Goal: Information Seeking & Learning: Find specific page/section

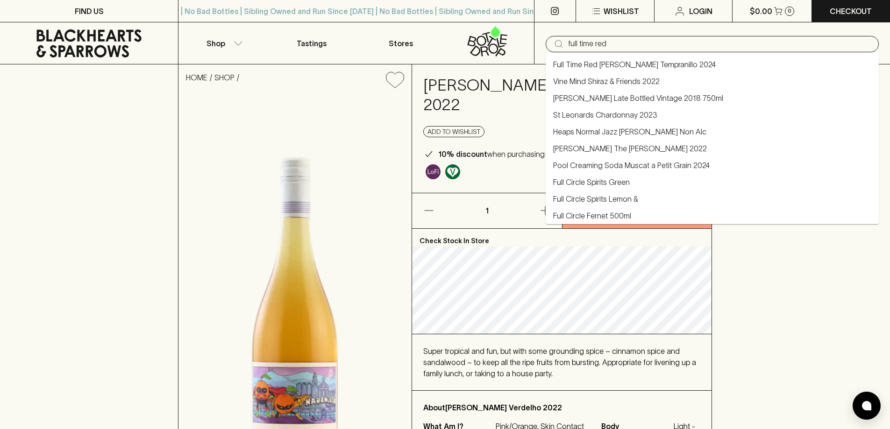
type input "full time red"
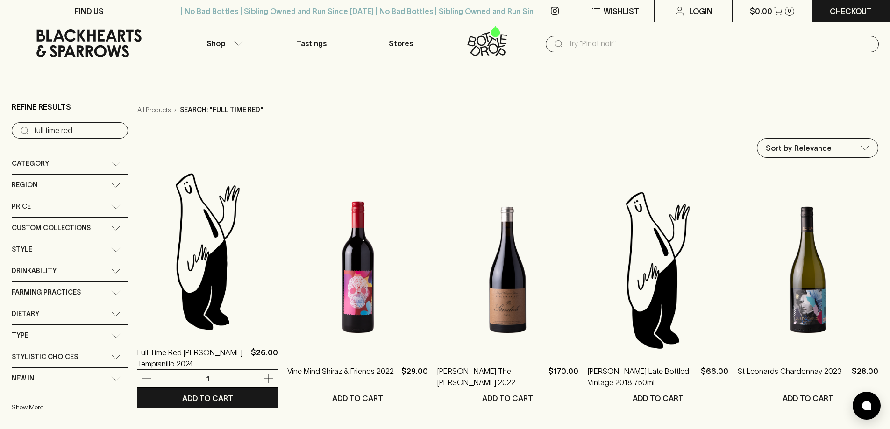
click at [220, 275] on img at bounding box center [207, 251] width 141 height 163
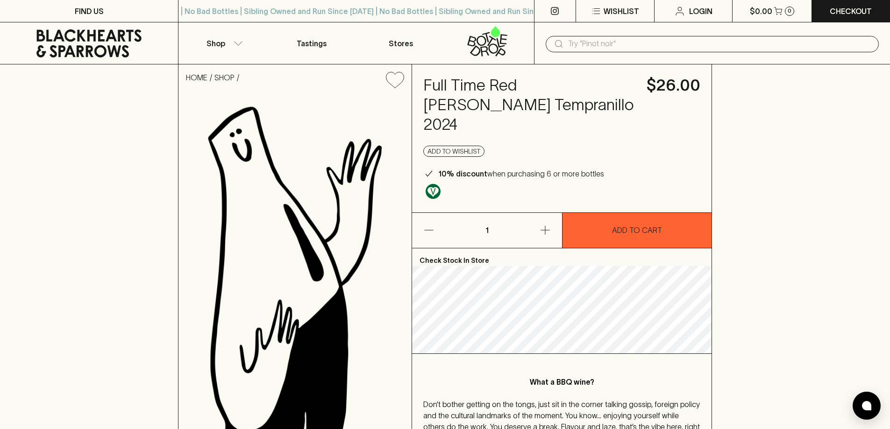
click at [684, 47] on input "text" at bounding box center [719, 43] width 303 height 15
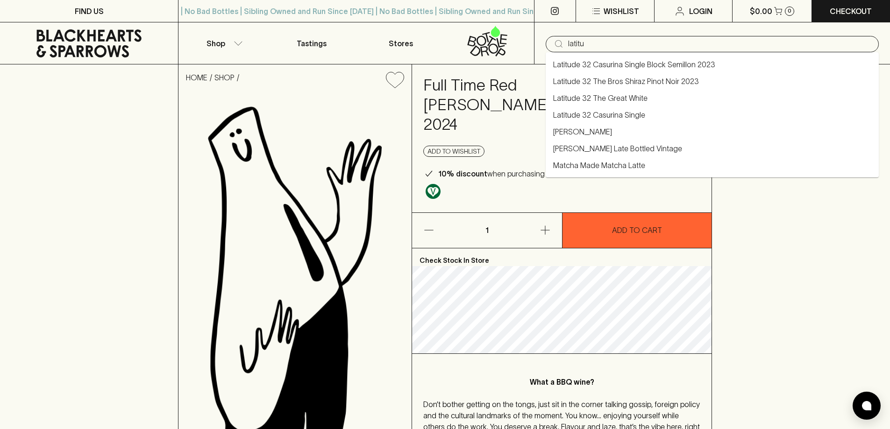
click at [684, 72] on li "Latitude 32 Casurina Single Block Semillon 2023" at bounding box center [712, 64] width 333 height 17
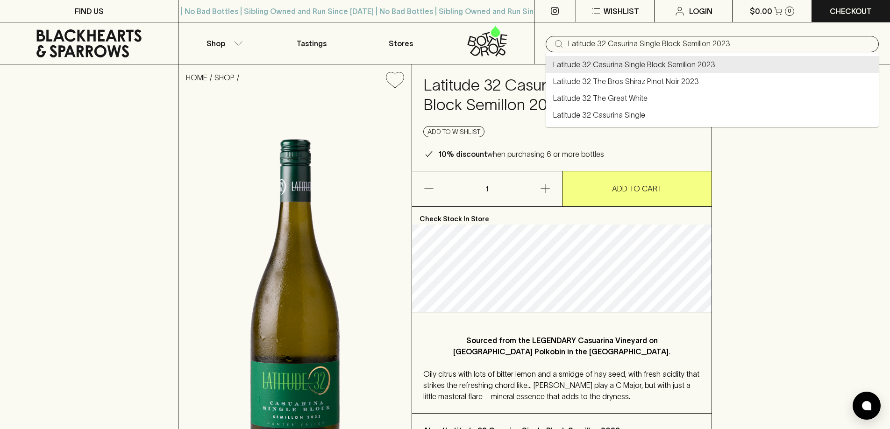
drag, startPoint x: 734, startPoint y: 46, endPoint x: 609, endPoint y: 48, distance: 124.7
click at [608, 48] on input "Latitude 32 Casurina Single Block Semillon 2023" at bounding box center [719, 43] width 303 height 15
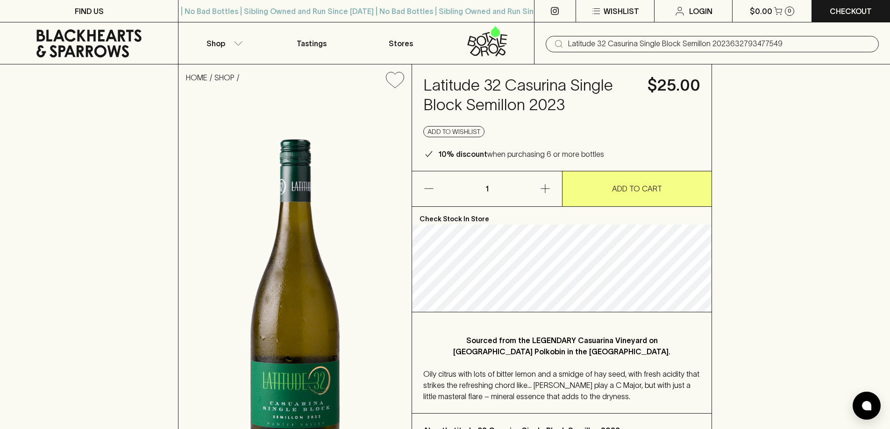
type input "Latitude 32 Casurina Single Block Semillon 2023632793477549"
